Goal: Task Accomplishment & Management: Manage account settings

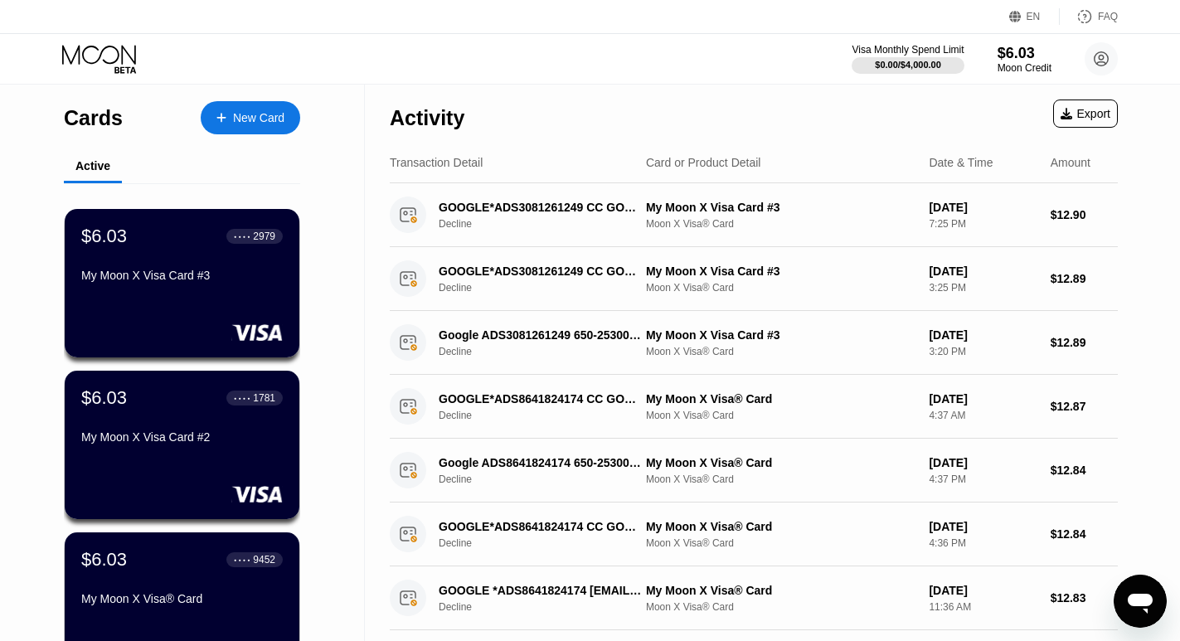
scroll to position [83, 0]
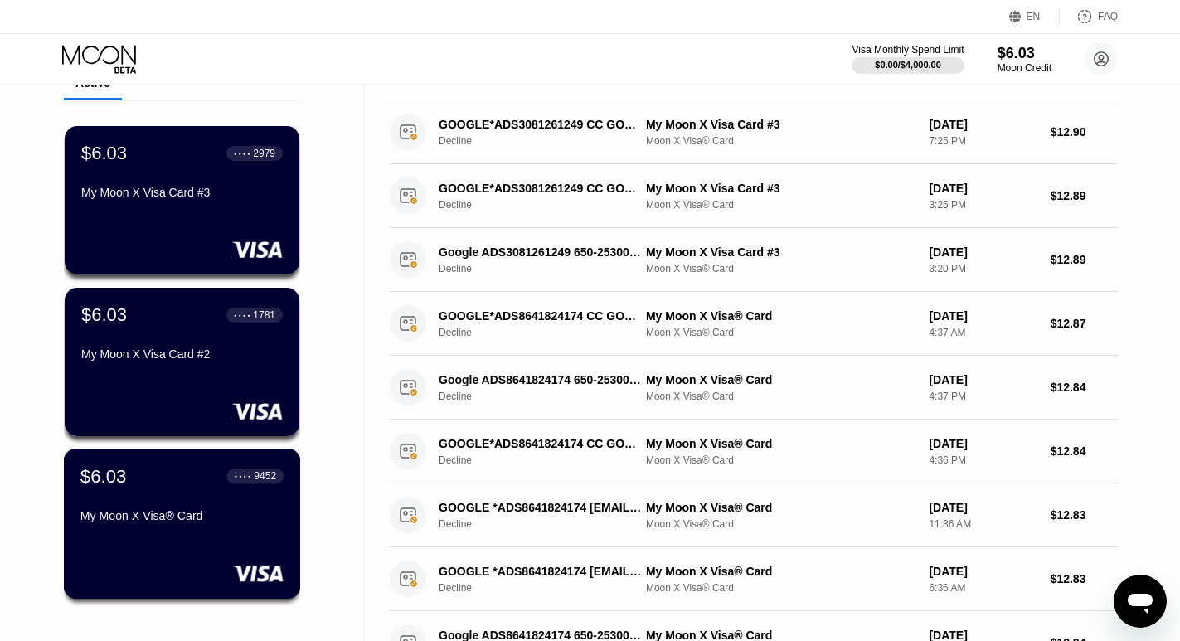
click at [170, 507] on div "$6.03 ● ● ● ● 9452 My Moon X Visa® Card" at bounding box center [181, 497] width 203 height 64
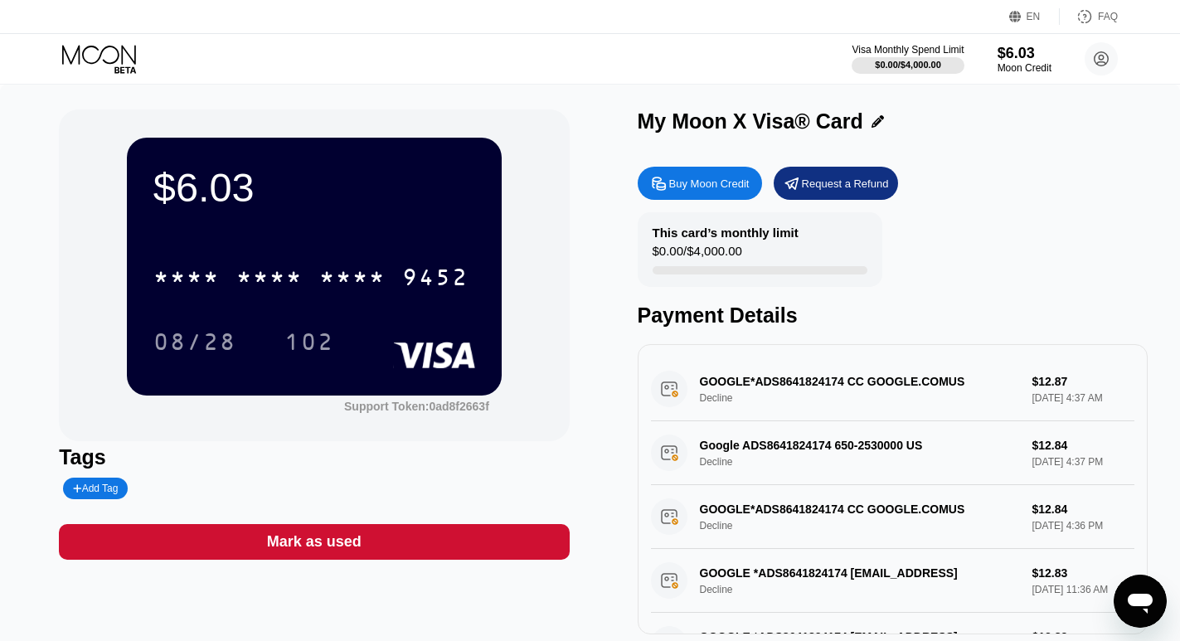
click at [287, 550] on div "Mark as used" at bounding box center [314, 541] width 95 height 19
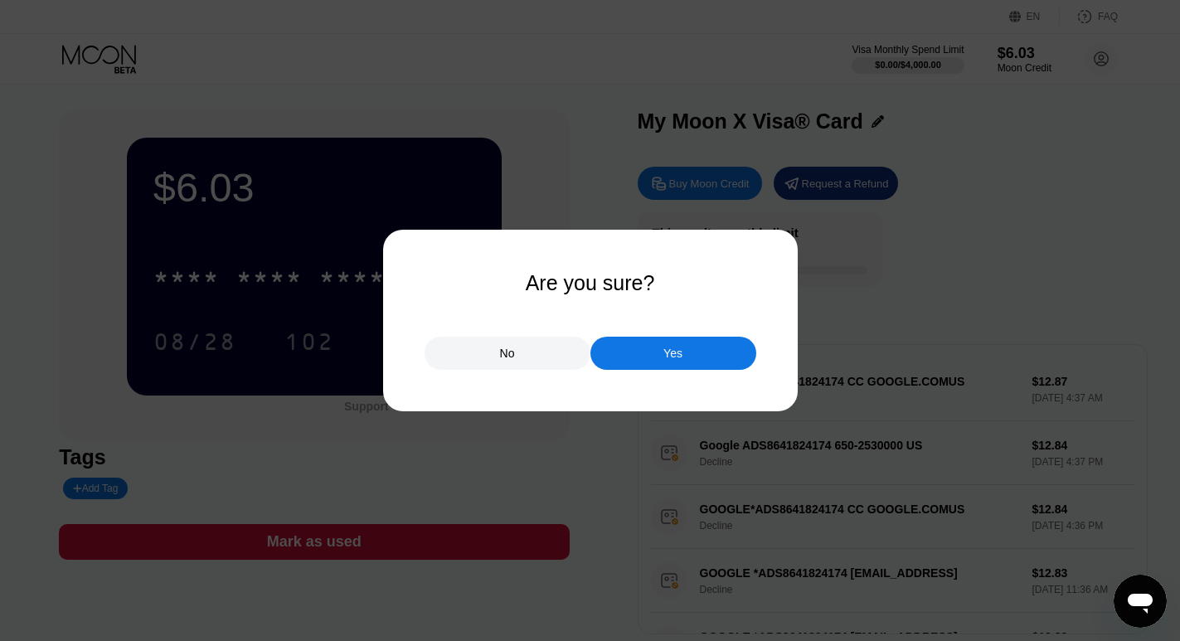
drag, startPoint x: 654, startPoint y: 353, endPoint x: 455, endPoint y: 407, distance: 206.2
click at [653, 355] on div "Yes" at bounding box center [673, 353] width 166 height 33
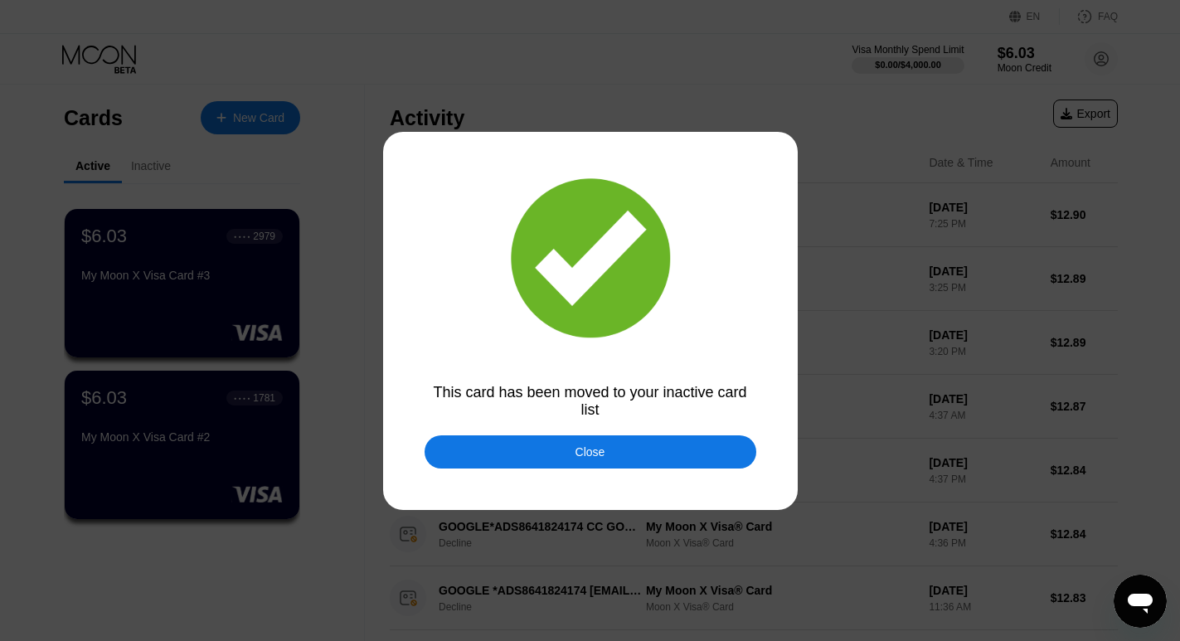
click at [610, 461] on div "Close" at bounding box center [591, 451] width 332 height 33
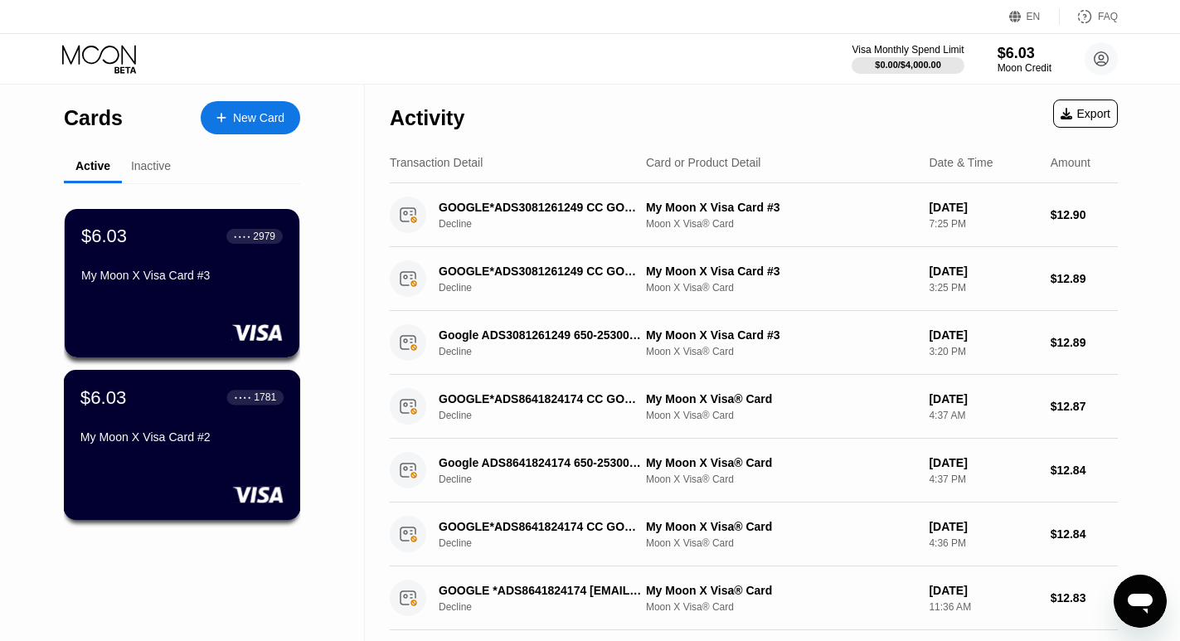
click at [216, 434] on div "$6.03 ● ● ● ● 1781 My Moon X Visa Card #2" at bounding box center [181, 418] width 203 height 64
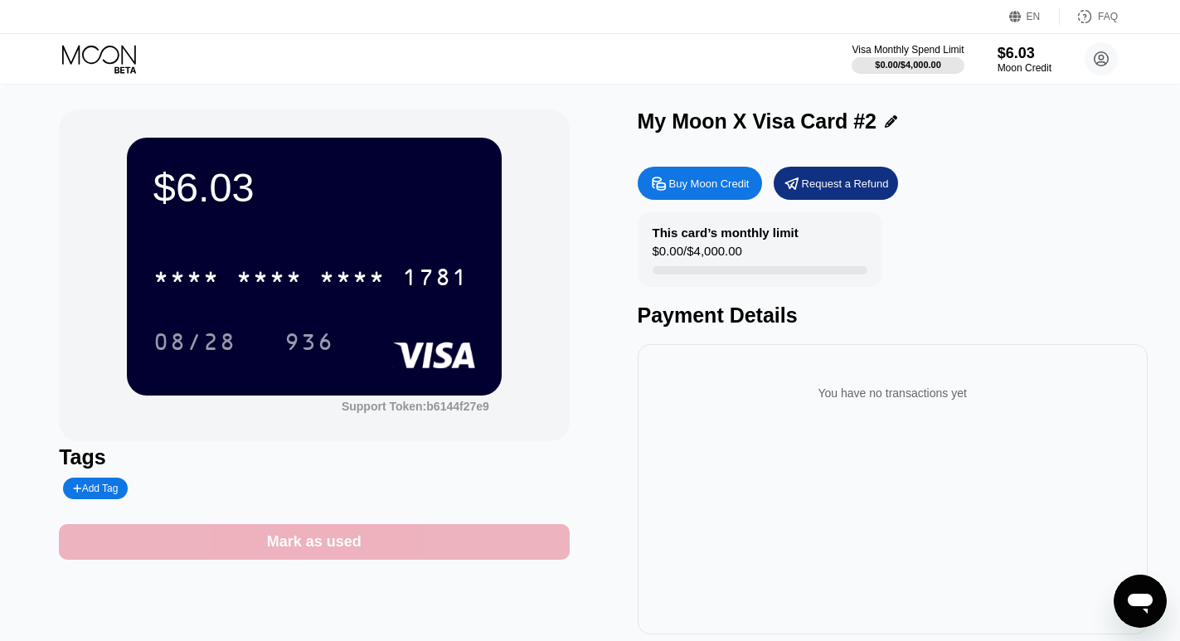
click at [352, 551] on div "Mark as used" at bounding box center [314, 541] width 95 height 19
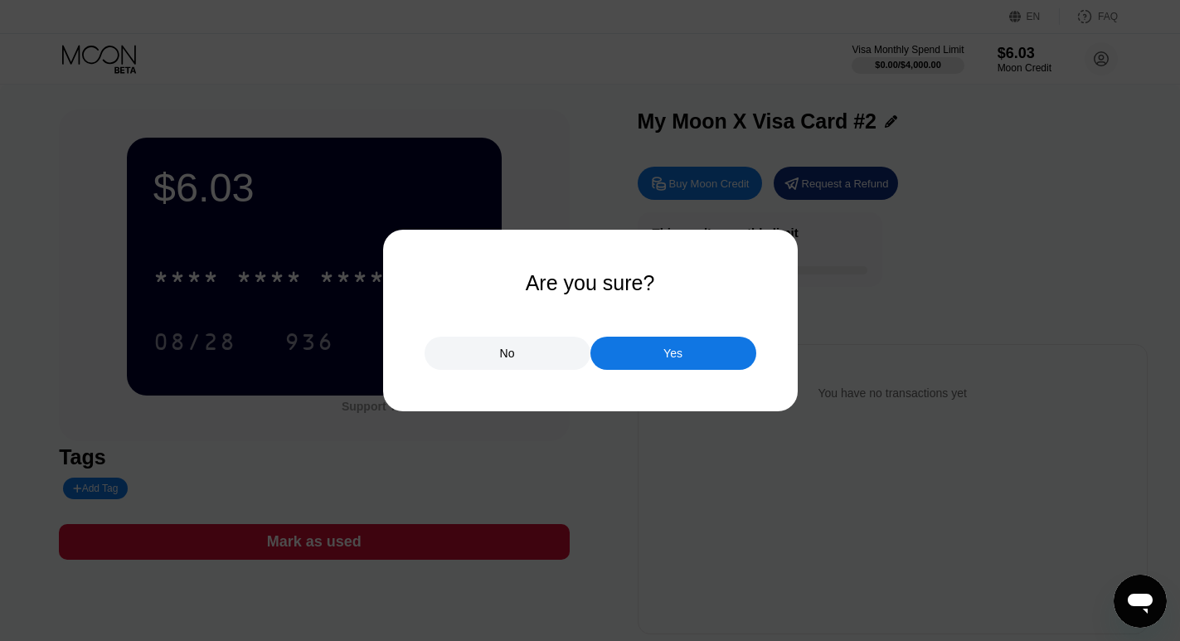
click at [694, 362] on div "Yes" at bounding box center [673, 353] width 166 height 33
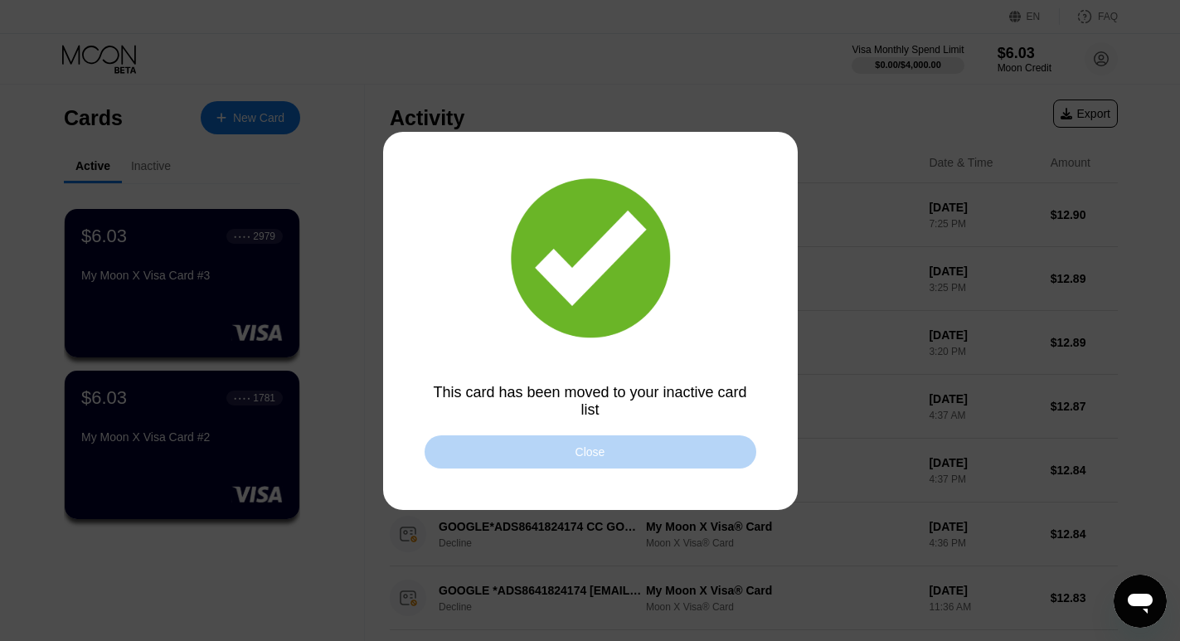
click at [533, 449] on div "Close" at bounding box center [591, 451] width 332 height 33
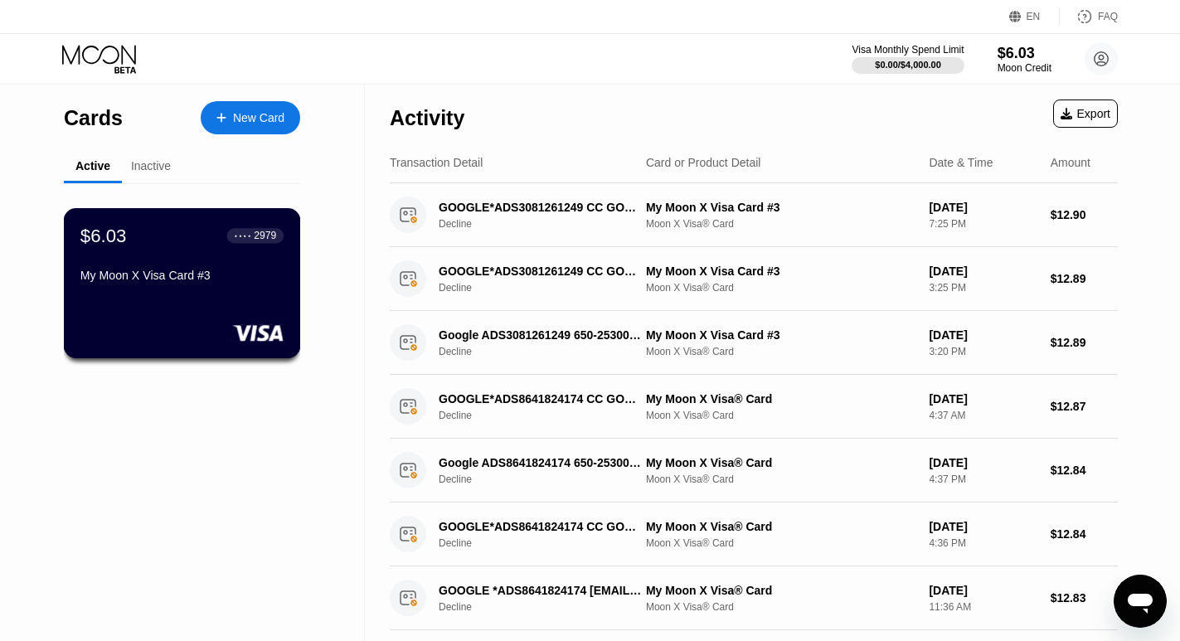
click at [191, 289] on div "My Moon X Visa Card #3" at bounding box center [181, 279] width 203 height 20
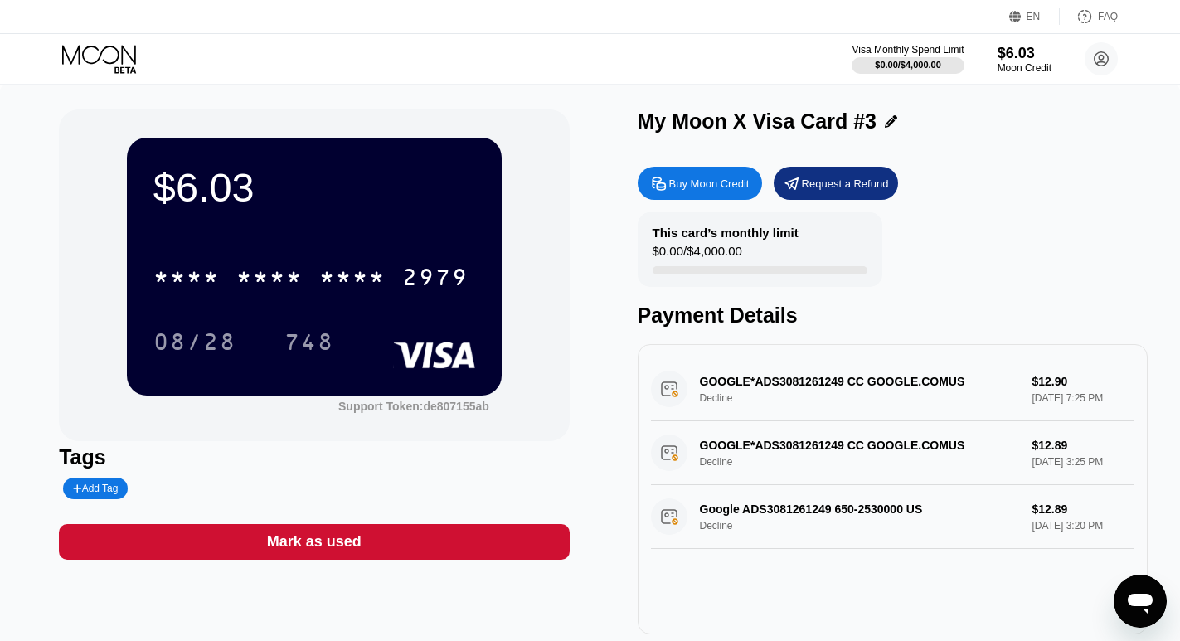
click at [414, 538] on div "Mark as used" at bounding box center [314, 542] width 510 height 36
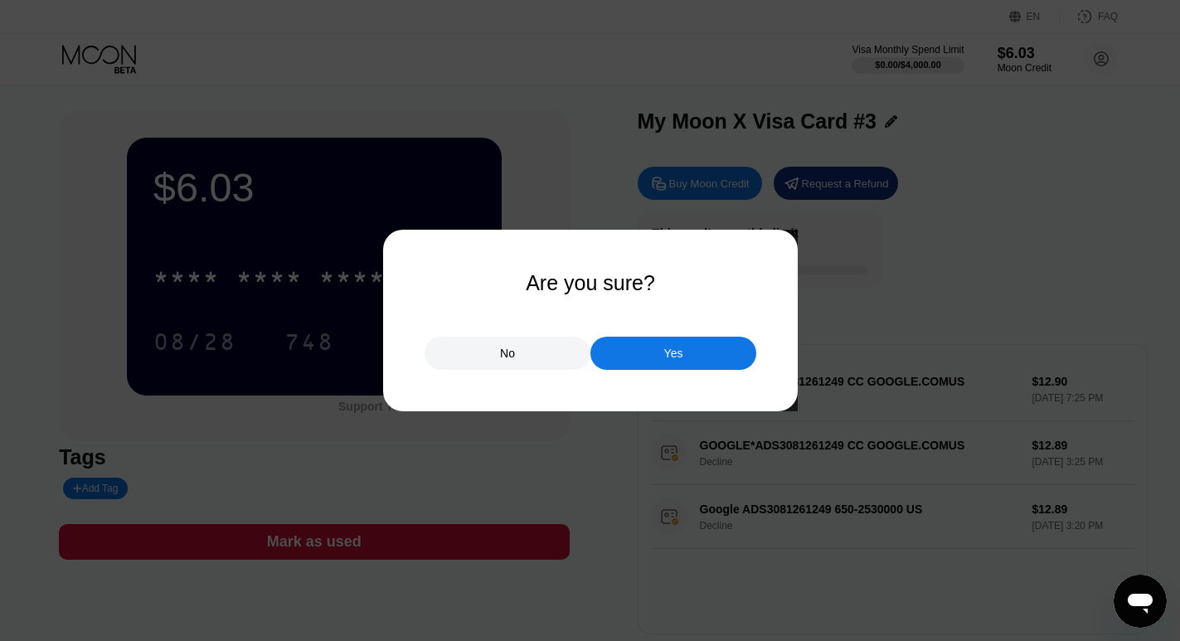
click at [661, 360] on div "Yes" at bounding box center [673, 353] width 166 height 33
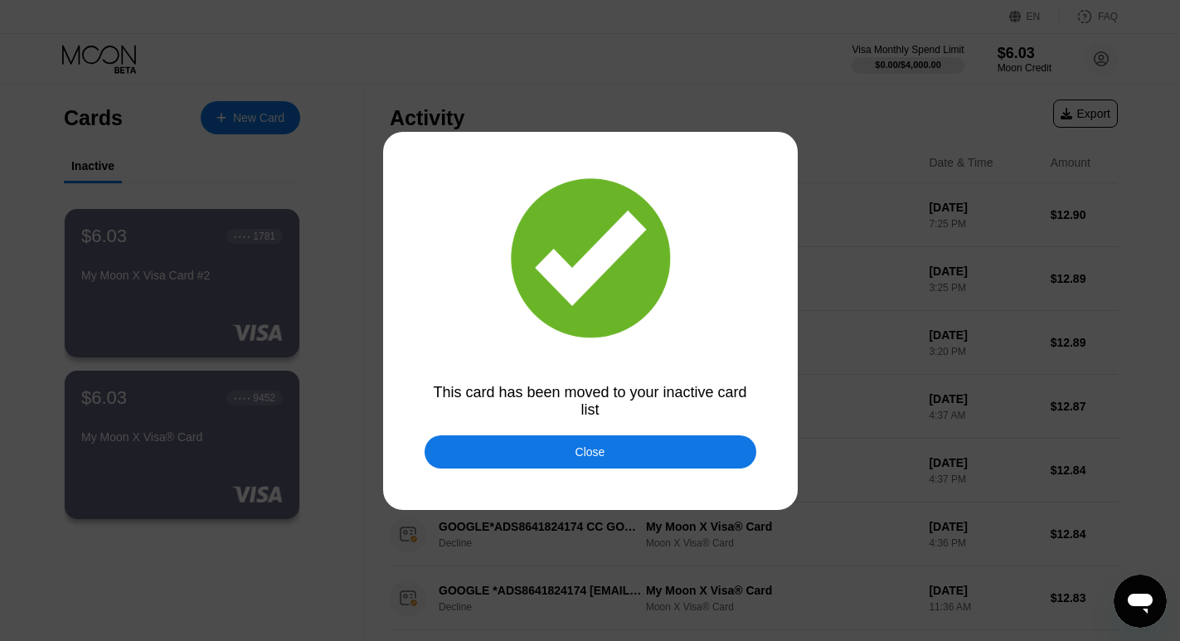
click at [578, 454] on div "Close" at bounding box center [591, 451] width 30 height 13
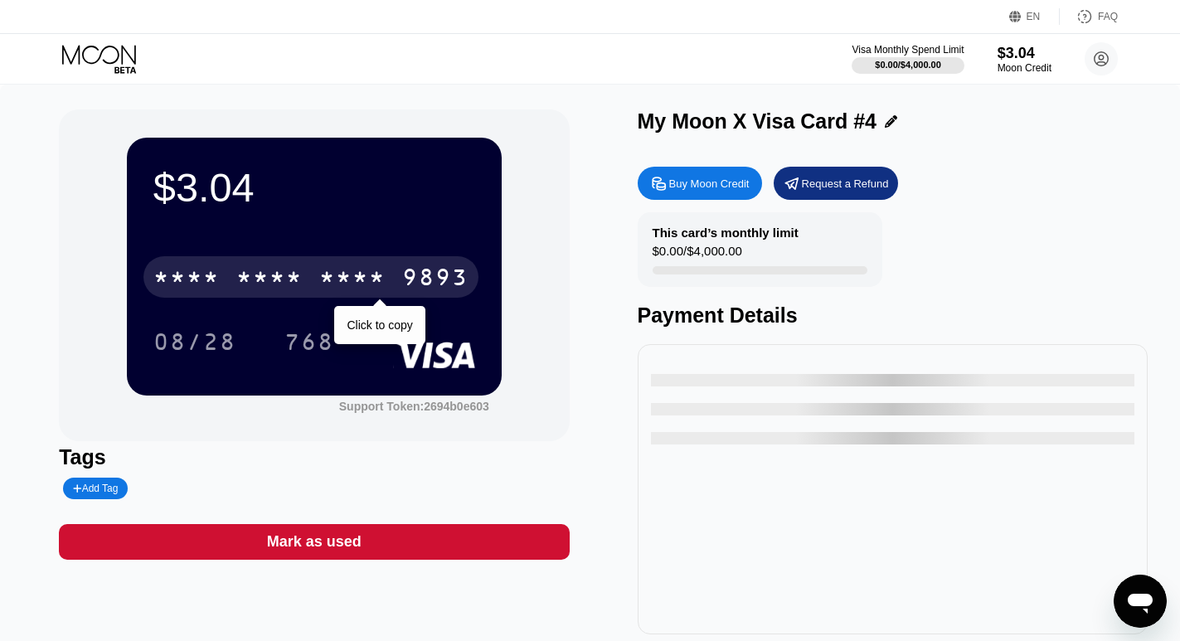
click at [354, 270] on div "* * * *" at bounding box center [352, 279] width 66 height 27
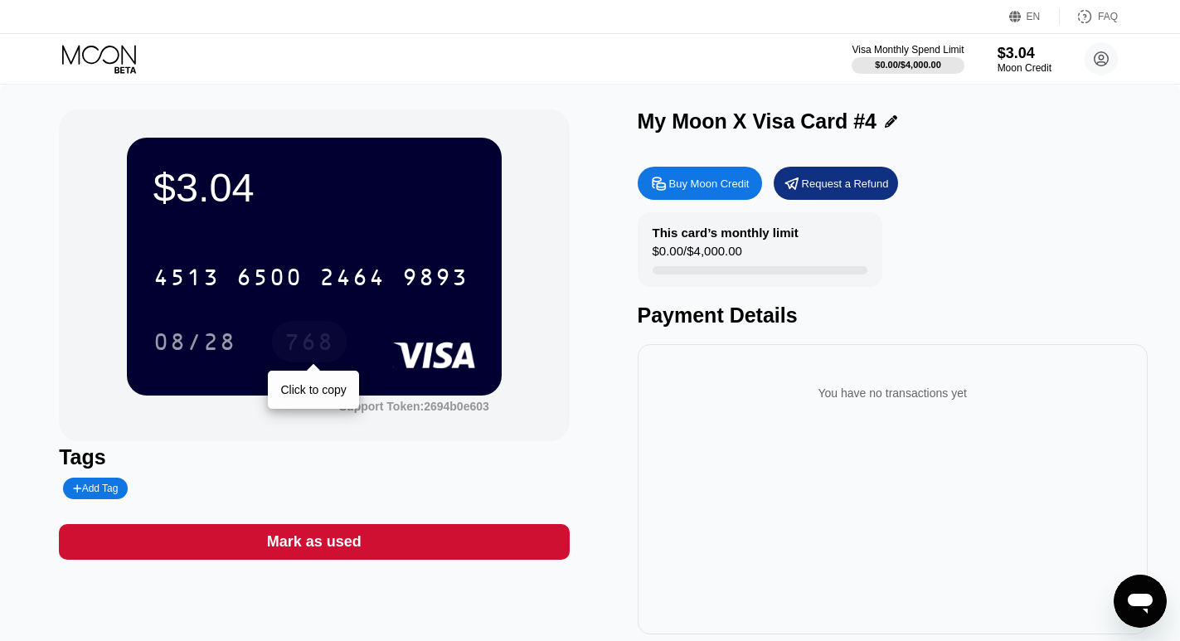
click at [306, 337] on div "768" at bounding box center [309, 344] width 50 height 27
